Goal: Information Seeking & Learning: Learn about a topic

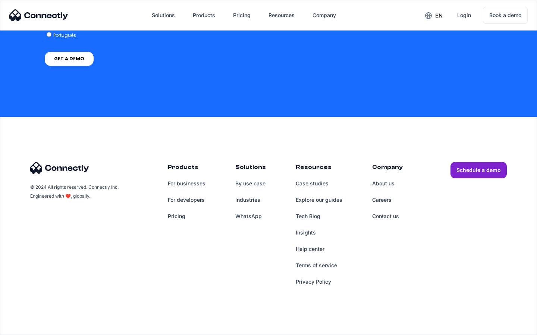
scroll to position [558, 0]
